Goal: Information Seeking & Learning: Learn about a topic

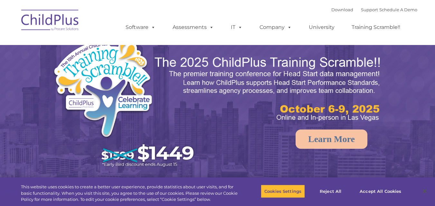
select select "MEDIUM"
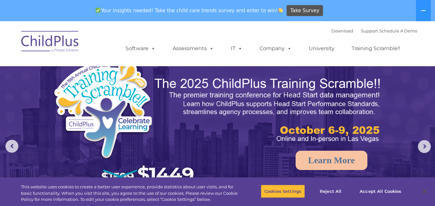
drag, startPoint x: 285, startPoint y: 21, endPoint x: 287, endPoint y: 41, distance: 19.7
click at [287, 41] on nav "Download Support | Schedule A Demo  MENU MENU Software ChildPlus: The original…" at bounding box center [217, 43] width 435 height 45
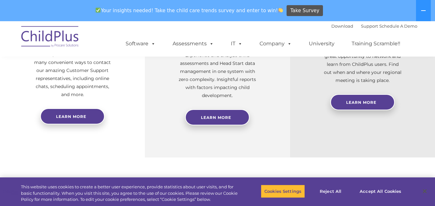
scroll to position [298, 0]
click at [285, 93] on div "Child Development Assessments in ChildPlus Experience and analyze child assessm…" at bounding box center [217, 66] width 145 height 183
click at [256, 1] on div "Your insights needed! Take the child care trends survey and enter to win! Take …" at bounding box center [208, 10] width 417 height 21
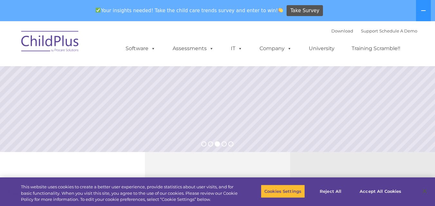
scroll to position [0, 0]
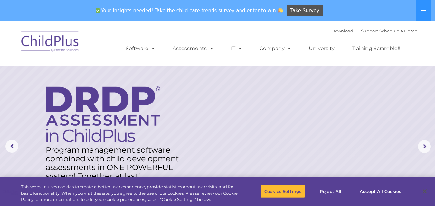
click at [63, 42] on img at bounding box center [50, 42] width 64 height 32
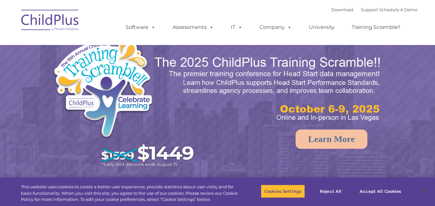
select select "MEDIUM"
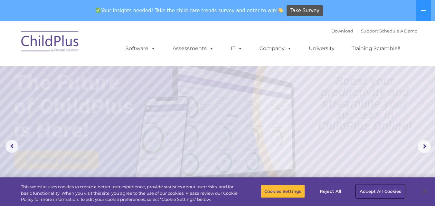
click at [398, 194] on button "Accept All Cookies" at bounding box center [380, 192] width 49 height 14
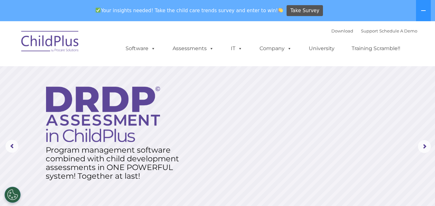
click at [398, 194] on button "Accept All Cookies" at bounding box center [380, 192] width 49 height 14
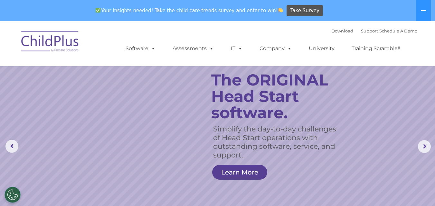
click at [320, 20] on div "Your insights needed! Take the child care trends survey and enter to win! Take …" at bounding box center [208, 10] width 417 height 21
click at [13, 149] on rs-arrow at bounding box center [11, 146] width 13 height 13
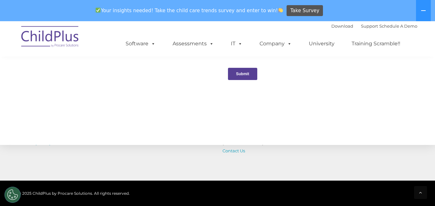
scroll to position [720, 0]
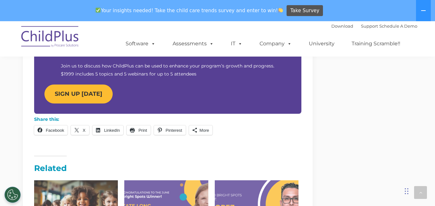
scroll to position [666, 0]
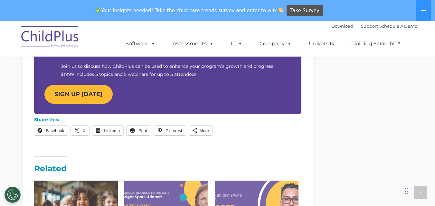
click at [156, 63] on p "Join us to discuss how ChildPlus can be used to enhance your program’s growth a…" at bounding box center [168, 70] width 214 height 16
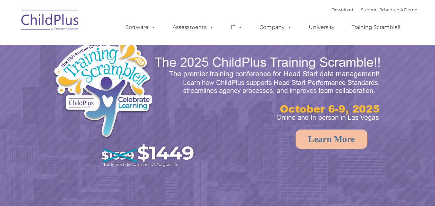
select select "MEDIUM"
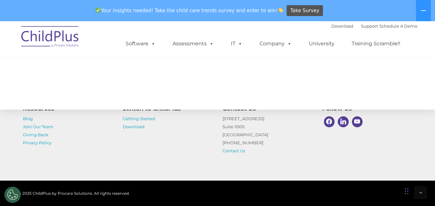
scroll to position [775, 0]
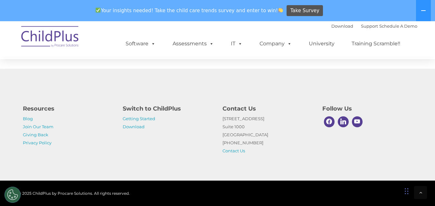
click at [308, 142] on p "1040 Crown Pointe Pkwy Suite 1000 Atlanta, GA 30338 (800) 888-6674 Contact Us" at bounding box center [268, 135] width 90 height 40
click at [425, 101] on div "Resources Blog Join Our Team Giving Back Privacy Policy Switch to ChildPlus Get…" at bounding box center [217, 125] width 435 height 112
drag, startPoint x: 292, startPoint y: 137, endPoint x: 359, endPoint y: -24, distance: 174.6
click at [282, 89] on div "Resources Blog Join Our Team Giving Back Privacy Policy Switch to ChildPlus Get…" at bounding box center [217, 125] width 435 height 112
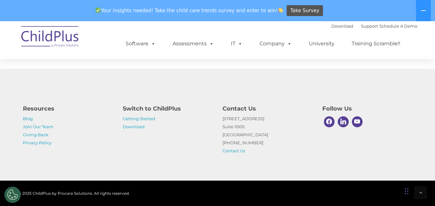
click at [65, 107] on h4 "Resources" at bounding box center [68, 108] width 90 height 9
drag, startPoint x: 65, startPoint y: 107, endPoint x: 126, endPoint y: 175, distance: 91.9
click at [126, 175] on div "Resources Blog Join Our Team Giving Back Privacy Policy Switch to ChildPlus Get…" at bounding box center [217, 125] width 435 height 112
click at [185, 161] on div "Resources Blog Join Our Team Giving Back Privacy Policy Switch to ChildPlus Get…" at bounding box center [217, 125] width 435 height 112
